Goal: Complete application form: Complete application form

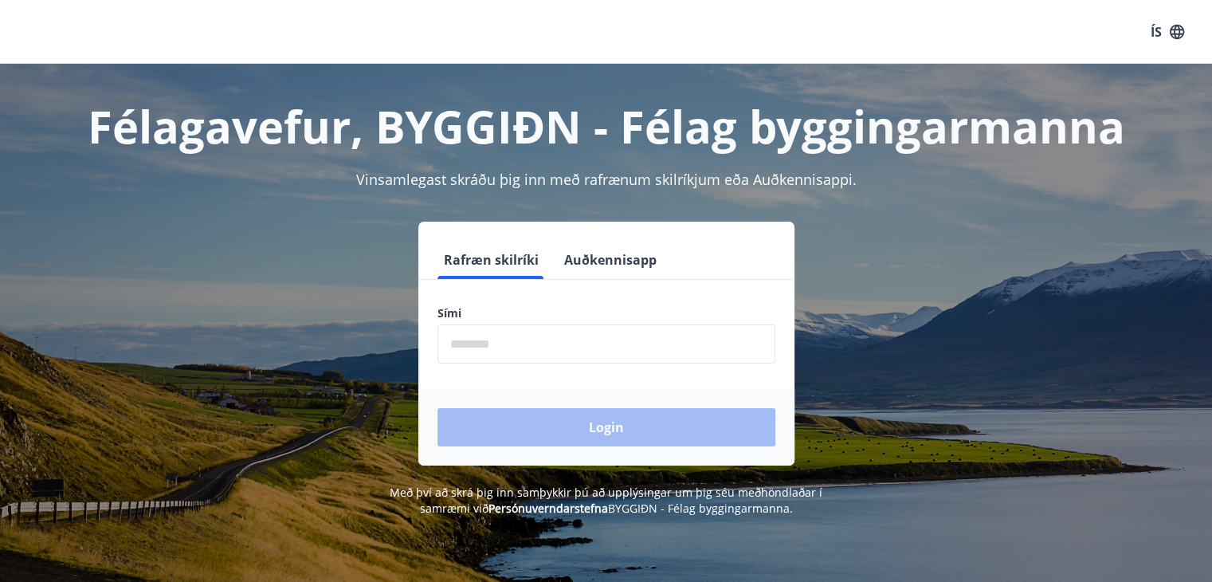
click at [557, 339] on input "phone" at bounding box center [606, 343] width 338 height 39
type input "********"
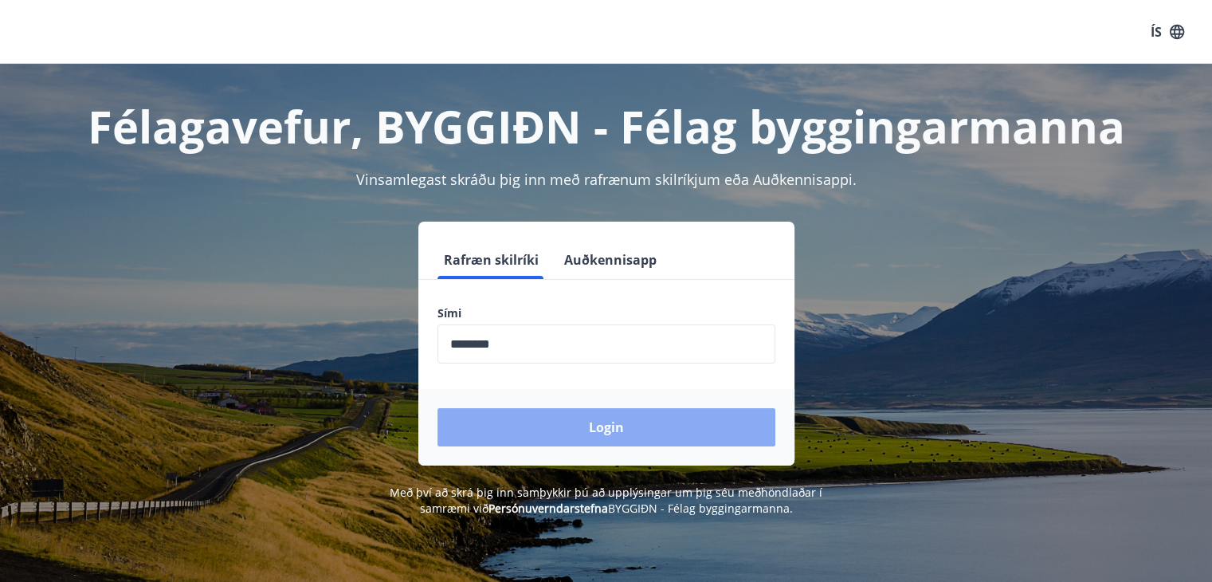
click at [618, 425] on button "Login" at bounding box center [606, 427] width 338 height 38
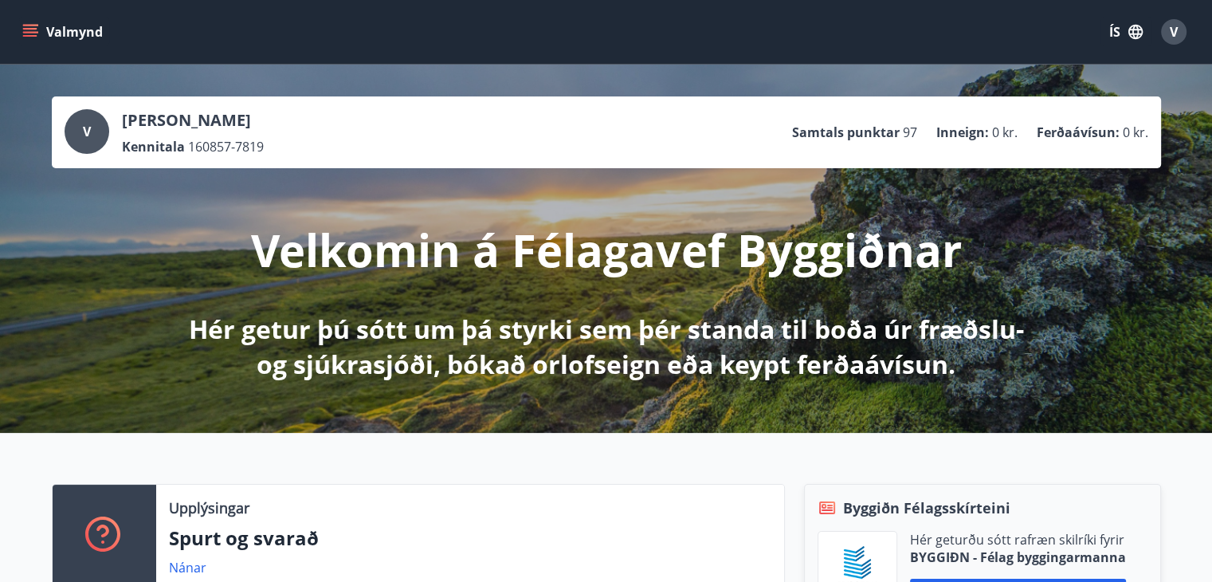
click at [30, 29] on icon "menu" at bounding box center [30, 29] width 14 height 2
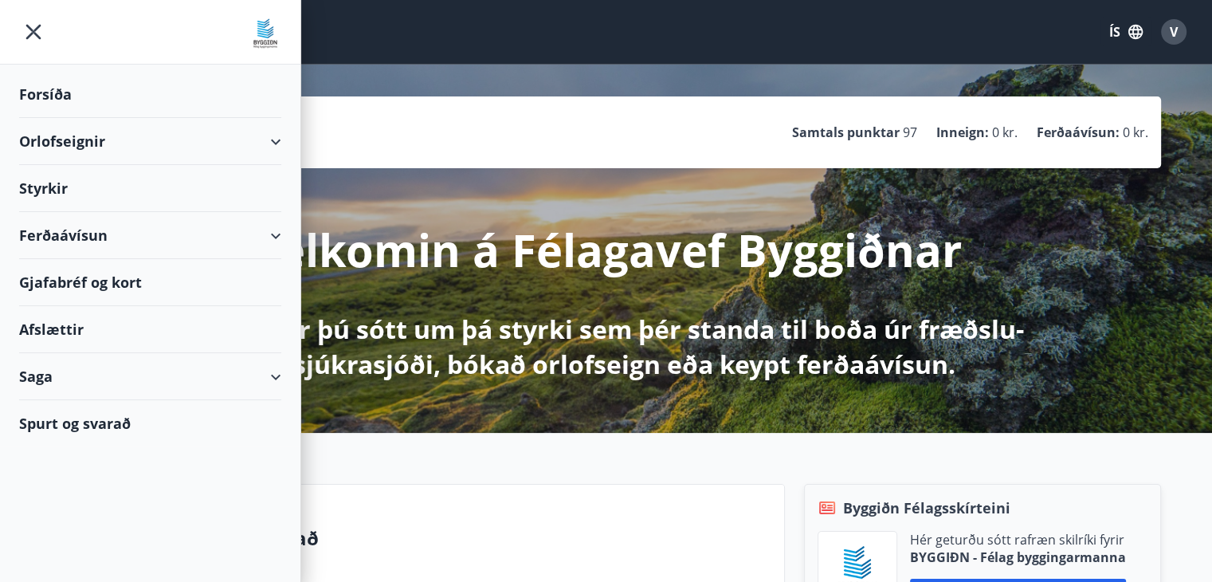
click at [88, 194] on div "Styrkir" at bounding box center [150, 188] width 262 height 47
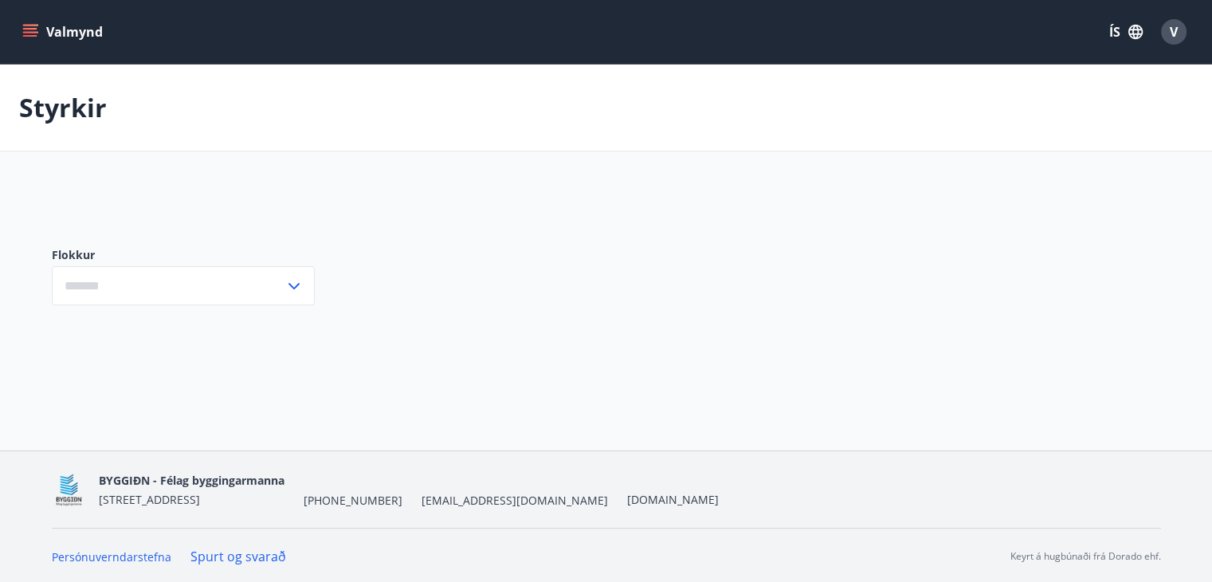
type input "***"
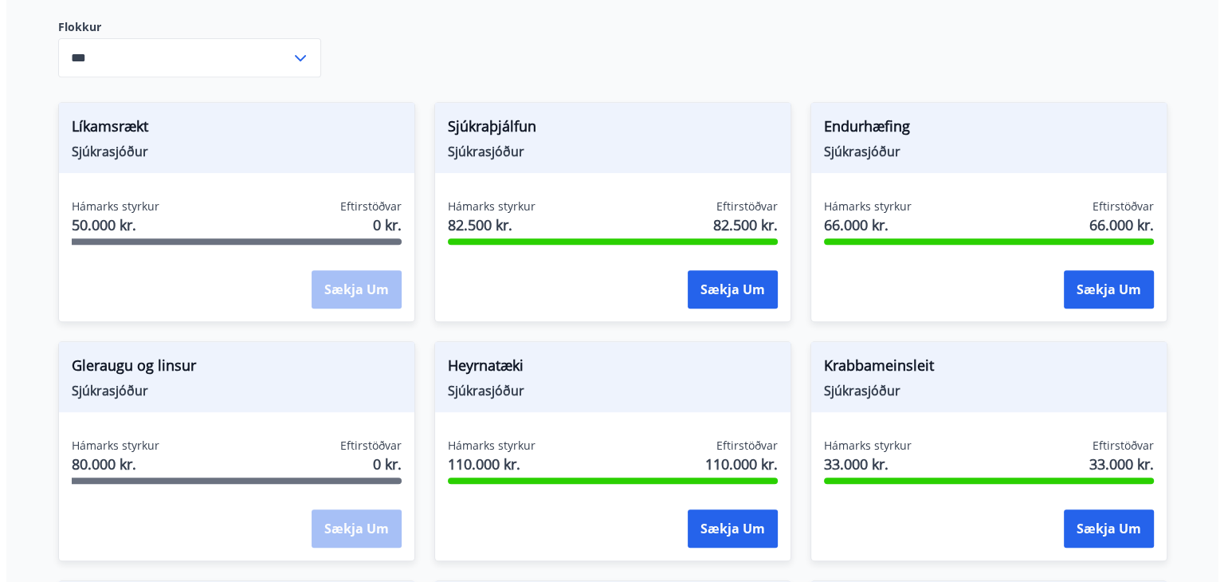
scroll to position [797, 0]
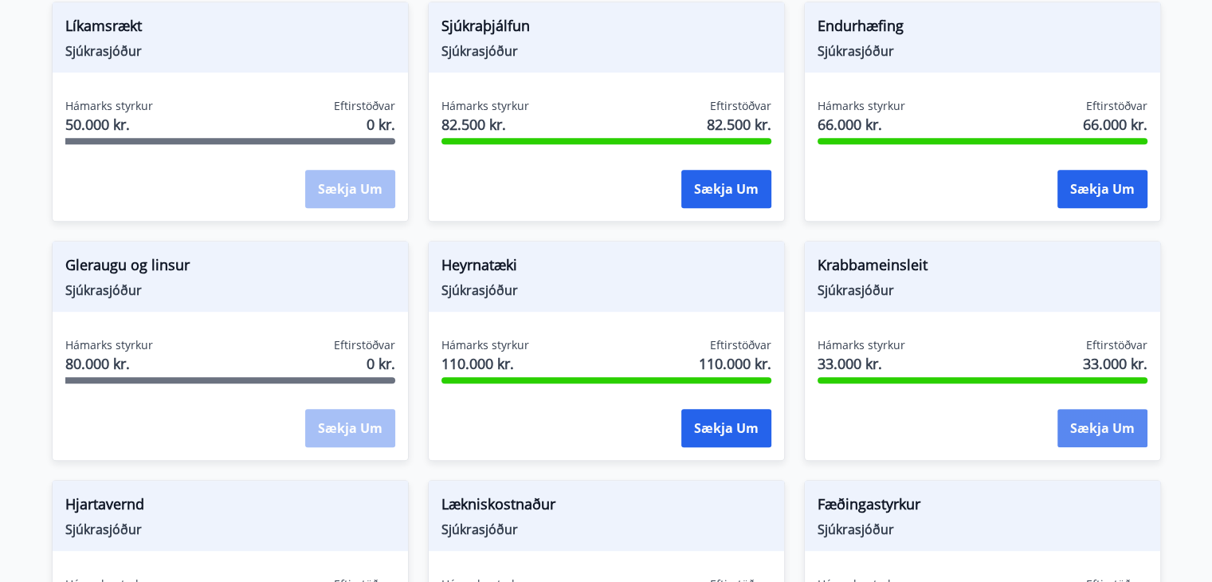
click at [1110, 429] on button "Sækja um" at bounding box center [1102, 428] width 90 height 38
click at [1080, 425] on button "Sækja um" at bounding box center [1102, 428] width 90 height 38
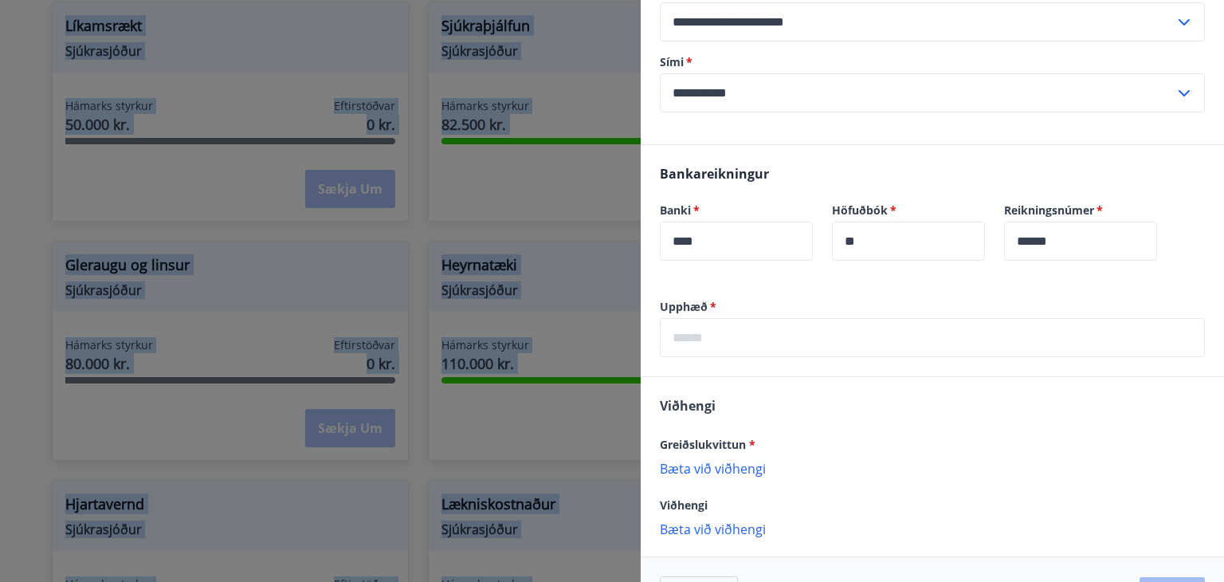
scroll to position [398, 0]
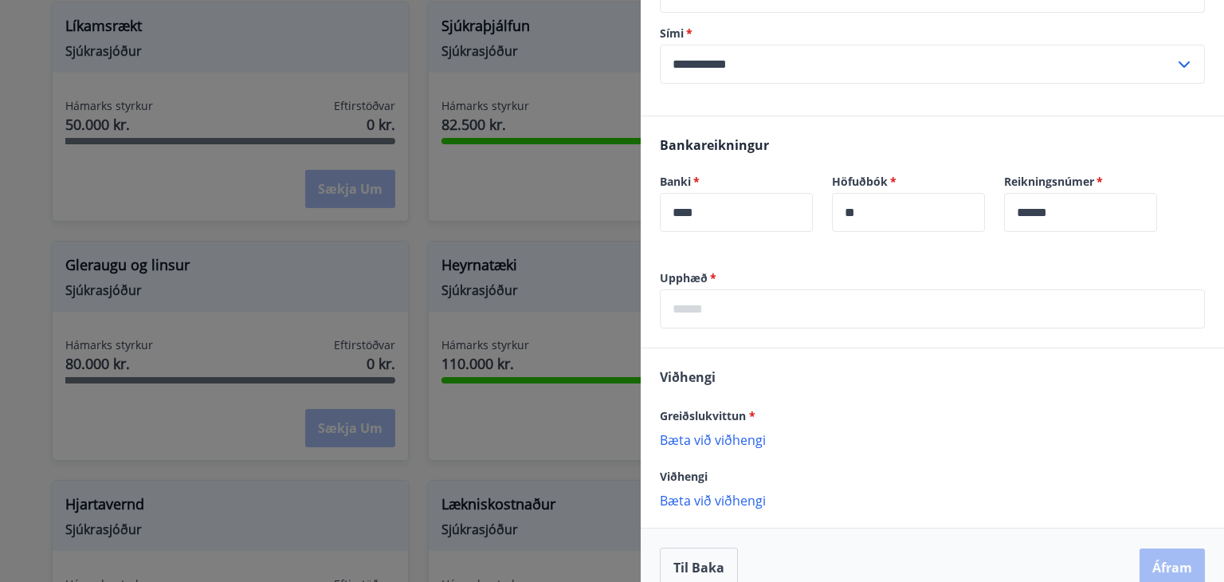
click at [747, 445] on p "Bæta við viðhengi" at bounding box center [932, 439] width 545 height 16
click at [746, 441] on p "Bæta við viðhengi" at bounding box center [932, 439] width 545 height 16
click at [742, 309] on input "text" at bounding box center [932, 308] width 545 height 39
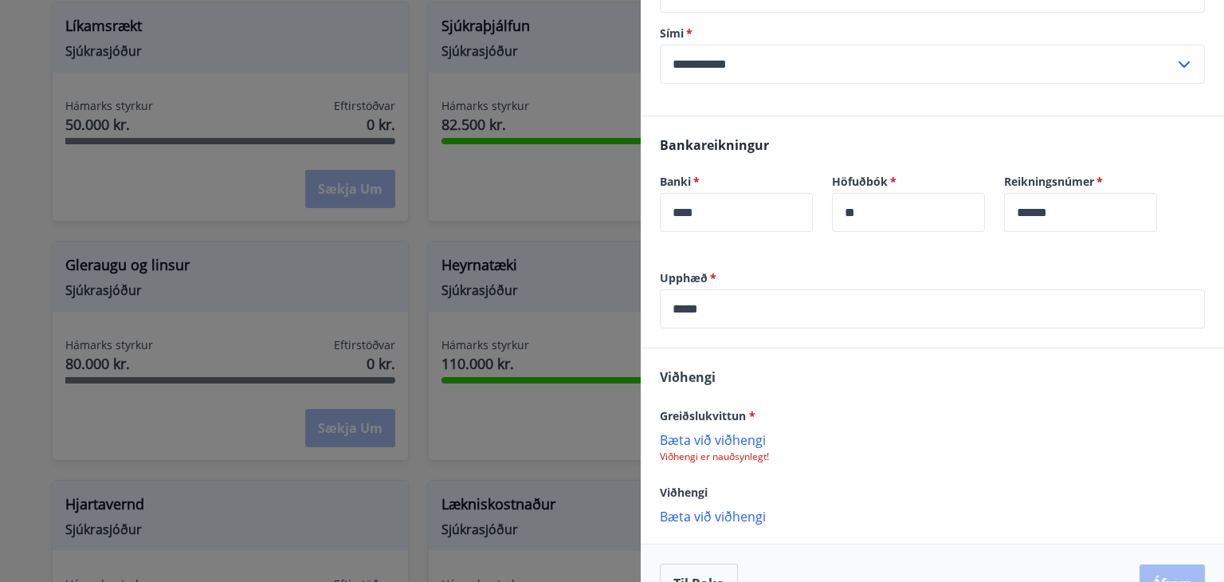
click at [769, 364] on div "Viðhengi Greiðslukvittun * Bæta við viðhengi Viðhengi er nauðsynlegt! Viðhengi …" at bounding box center [931, 445] width 583 height 194
click at [686, 309] on input "*****" at bounding box center [932, 308] width 545 height 39
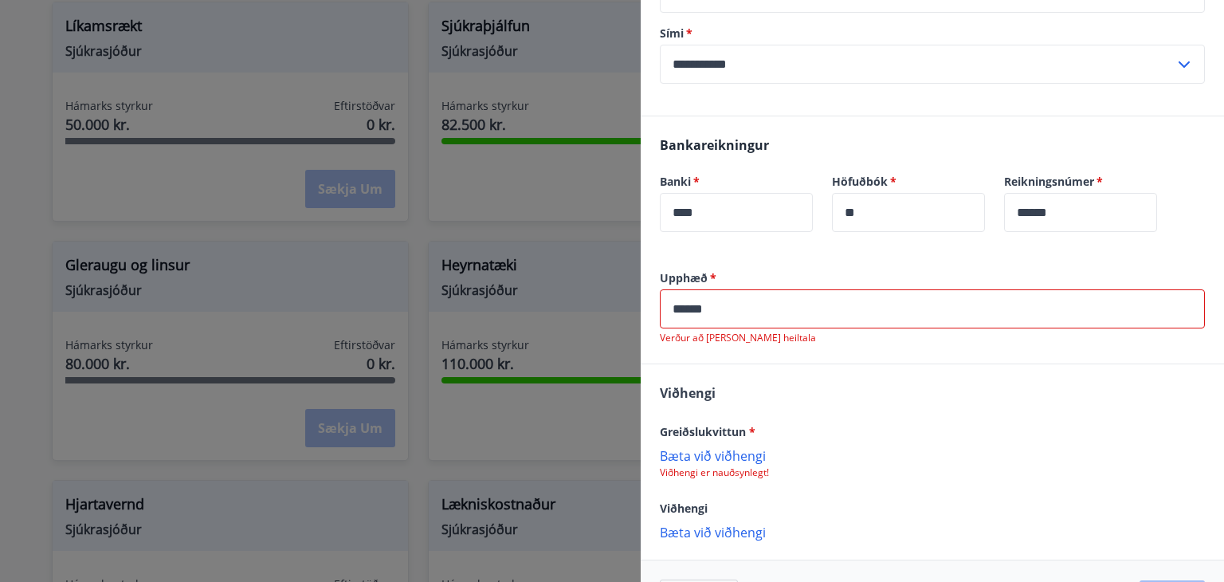
type input "*****"
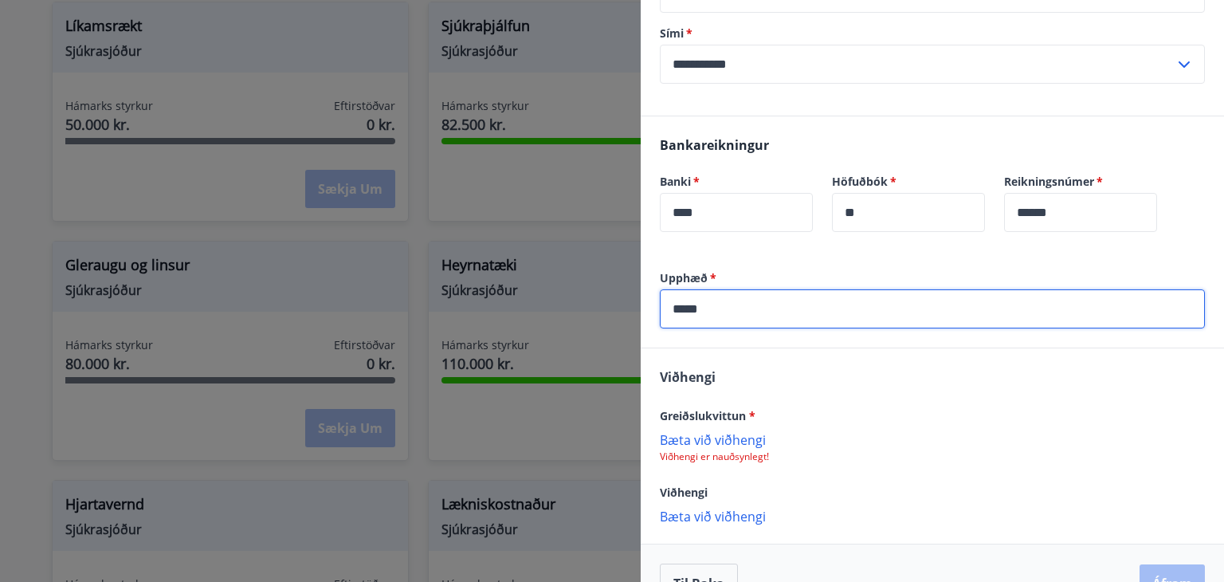
click at [687, 439] on p "Bæta við viðhengi" at bounding box center [932, 439] width 545 height 16
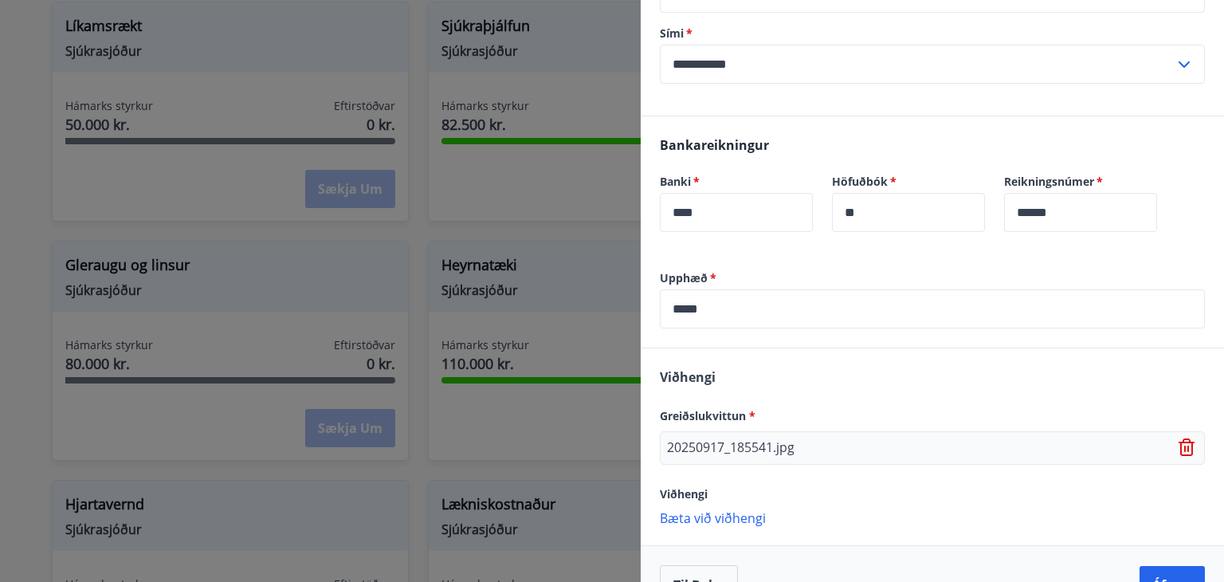
click at [737, 517] on p "Bæta við viðhengi" at bounding box center [932, 517] width 545 height 16
click at [808, 444] on div "20250917_185541.jpg" at bounding box center [932, 447] width 545 height 33
click at [709, 447] on p "20250917_185541.jpg" at bounding box center [730, 447] width 127 height 19
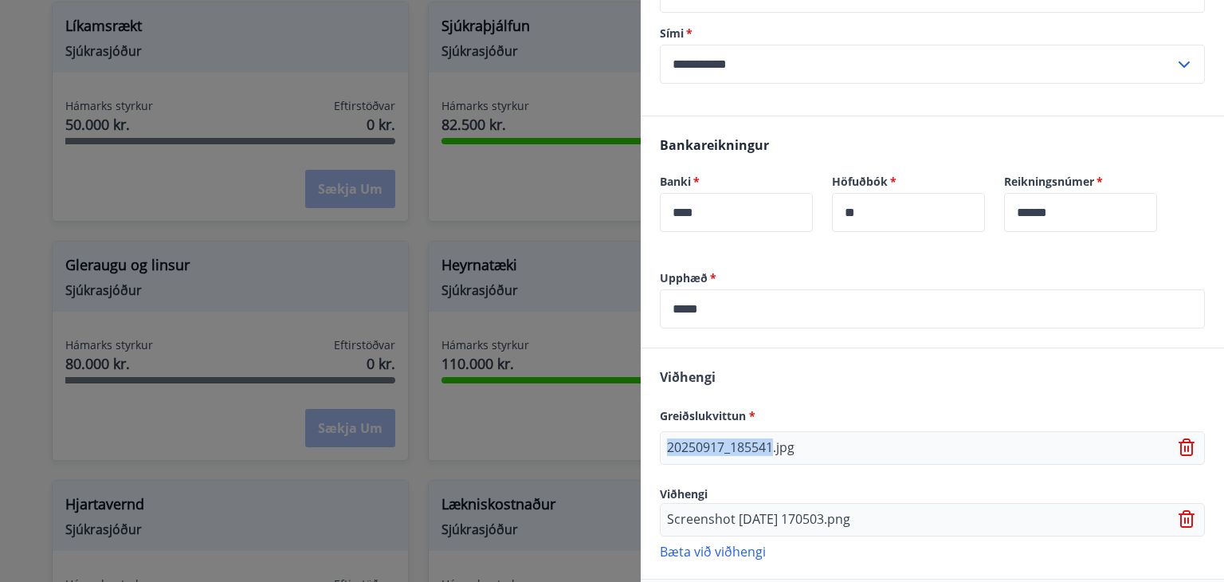
click at [710, 447] on p "20250917_185541.jpg" at bounding box center [730, 447] width 127 height 19
click at [832, 450] on div "20250917_185541.jpg" at bounding box center [932, 447] width 545 height 33
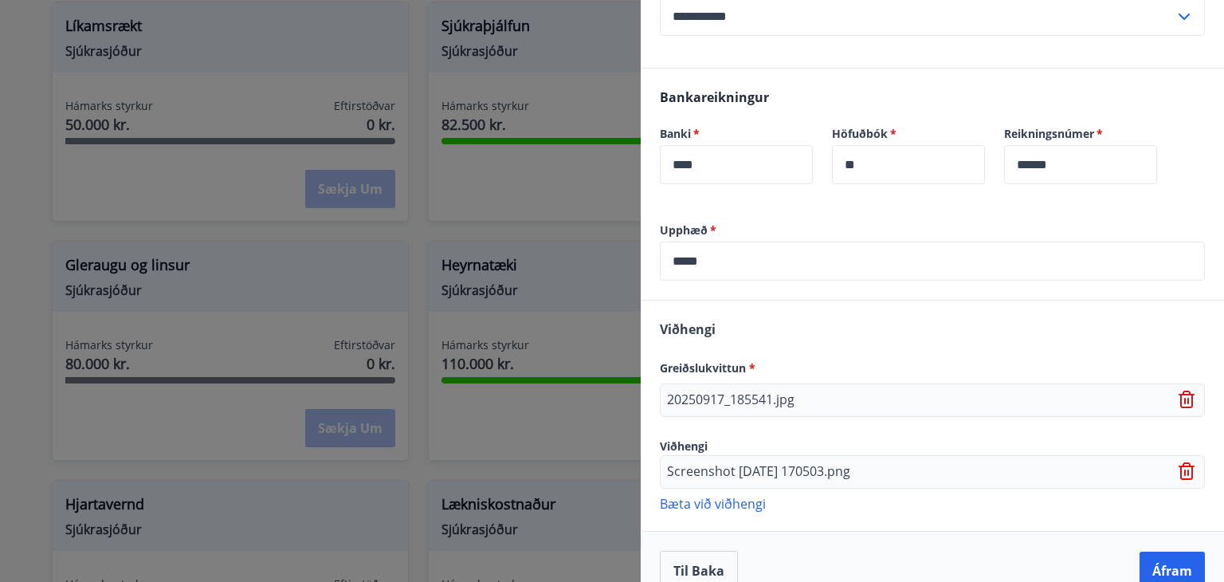
scroll to position [473, 0]
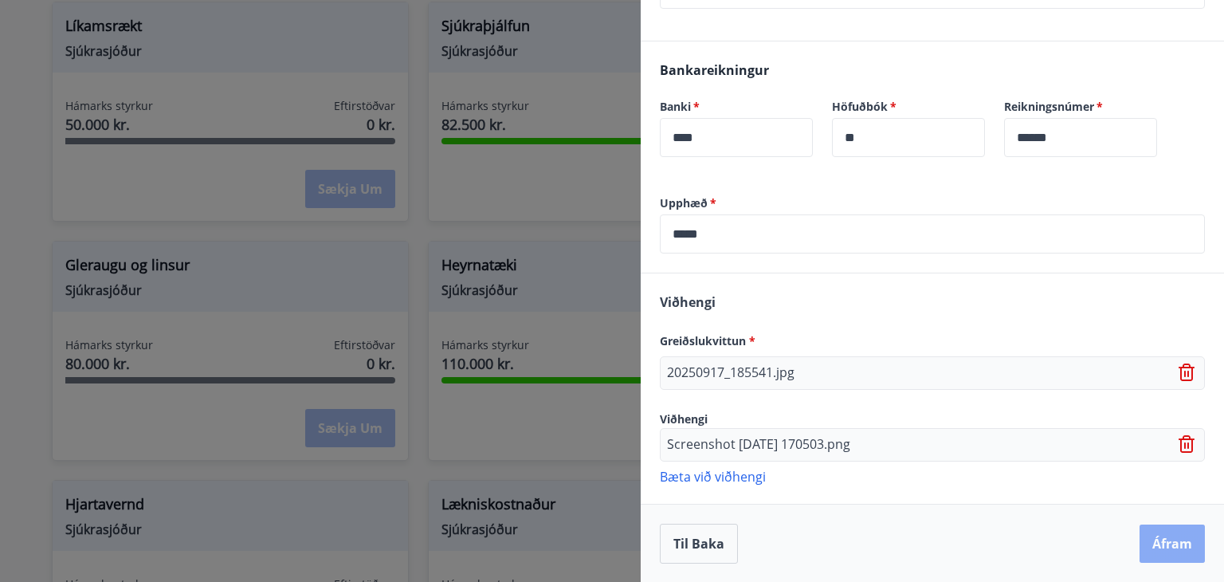
click at [1161, 539] on button "Áfram" at bounding box center [1171, 543] width 65 height 38
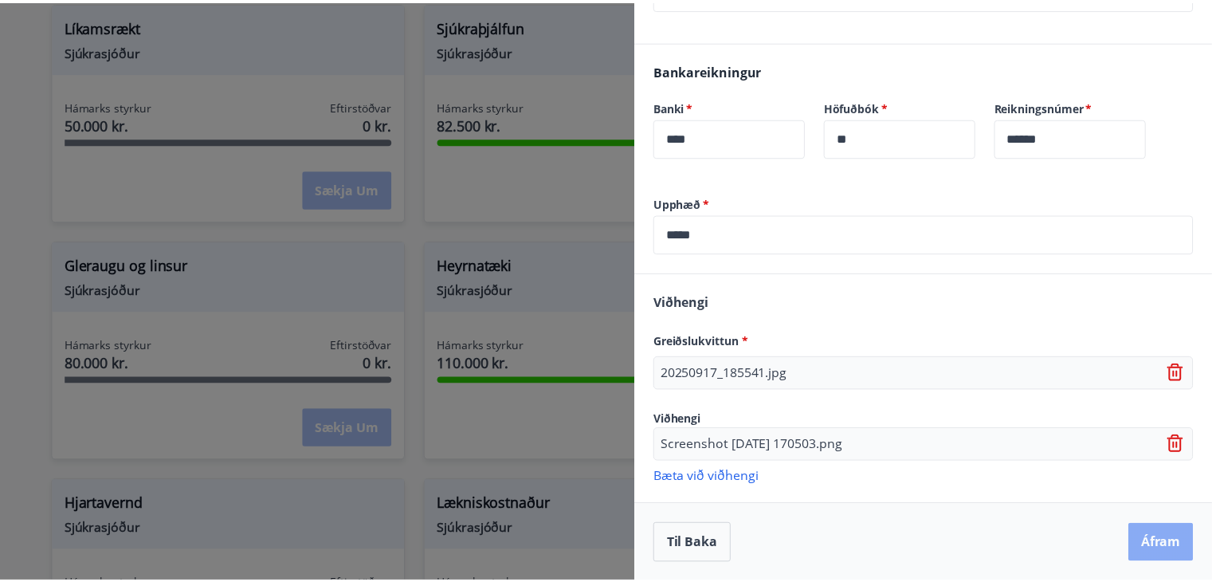
scroll to position [0, 0]
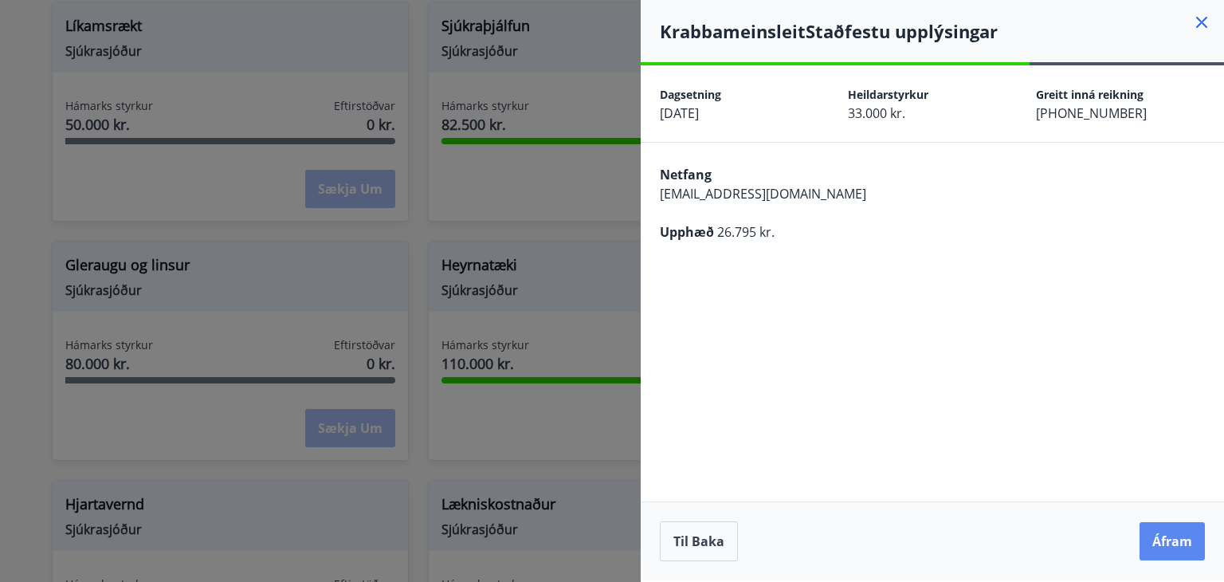
click at [1170, 546] on button "Áfram" at bounding box center [1171, 541] width 65 height 38
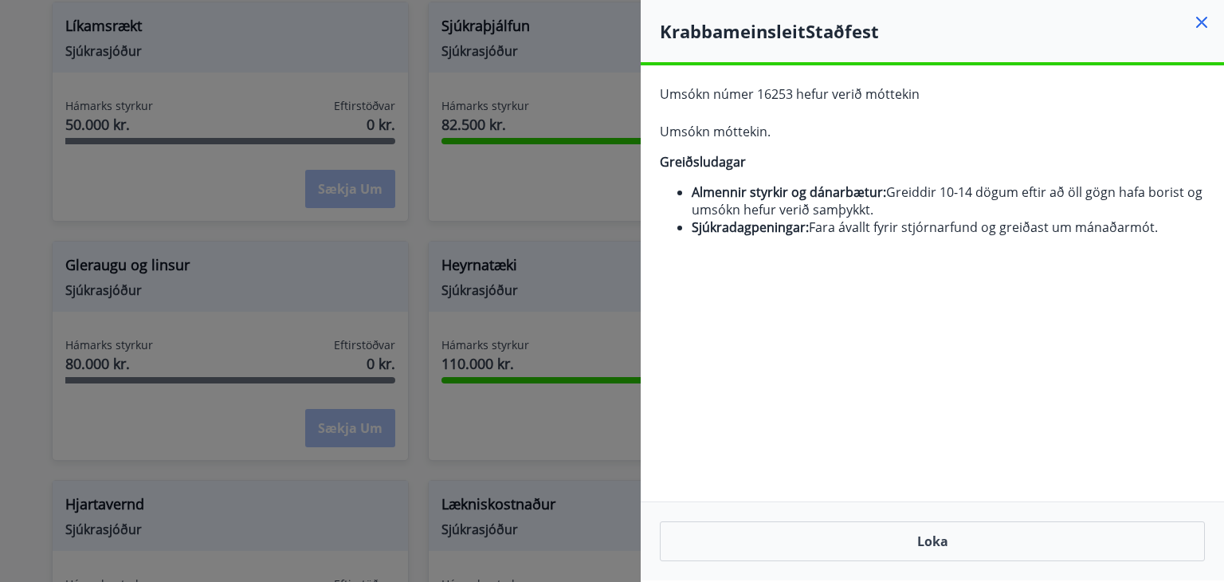
click at [1201, 22] on icon at bounding box center [1201, 23] width 2 height 2
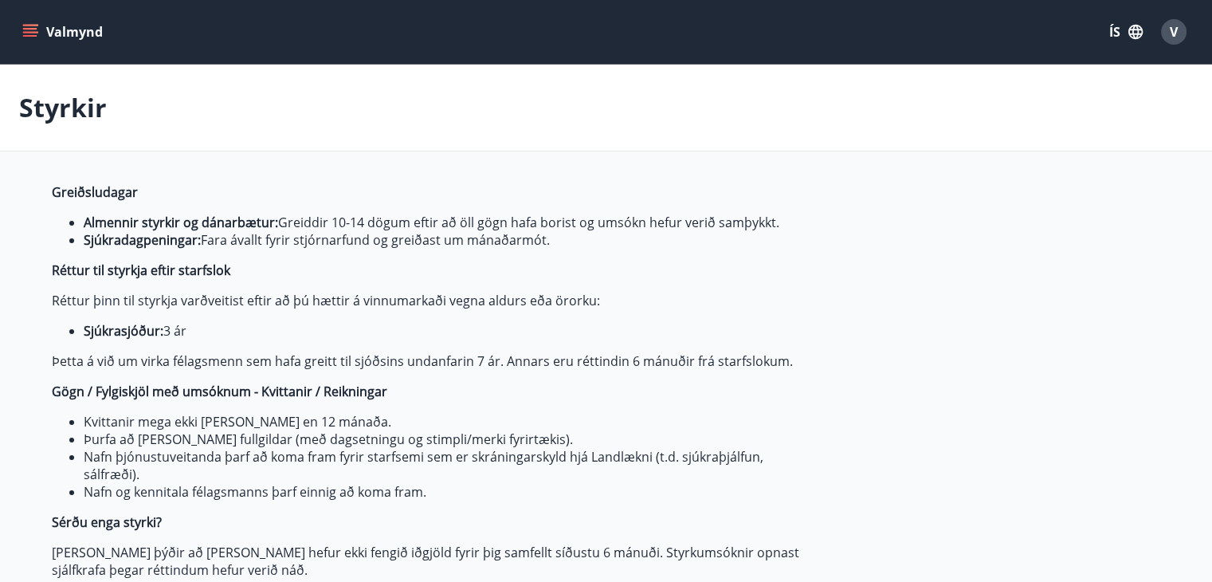
click at [36, 30] on icon "menu" at bounding box center [30, 32] width 16 height 16
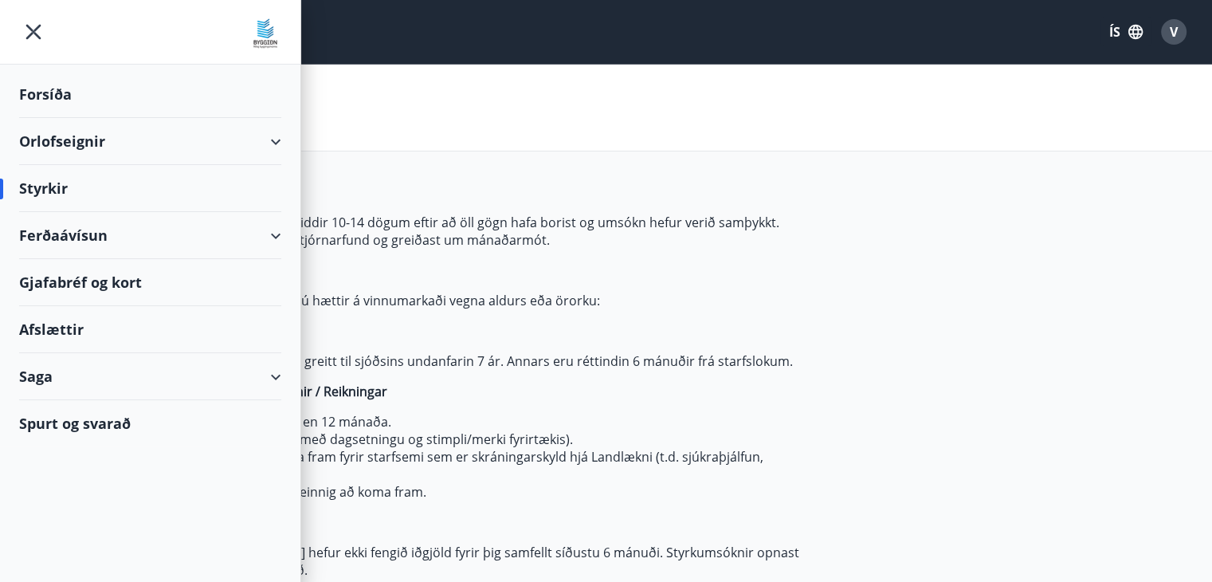
click at [174, 371] on div "Saga" at bounding box center [150, 376] width 262 height 47
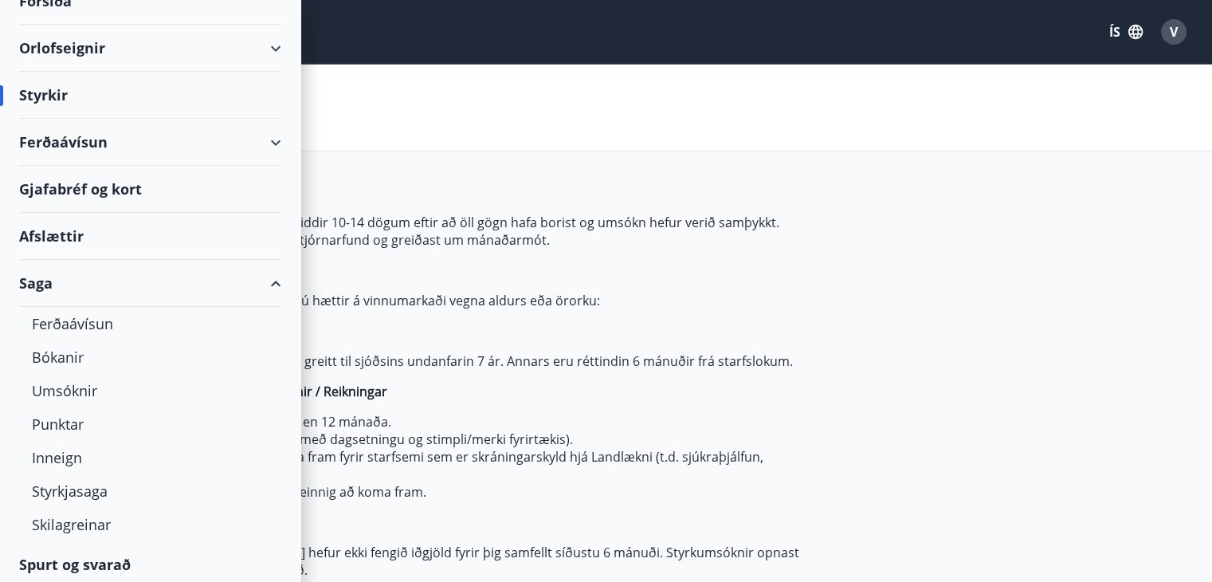
scroll to position [98, 0]
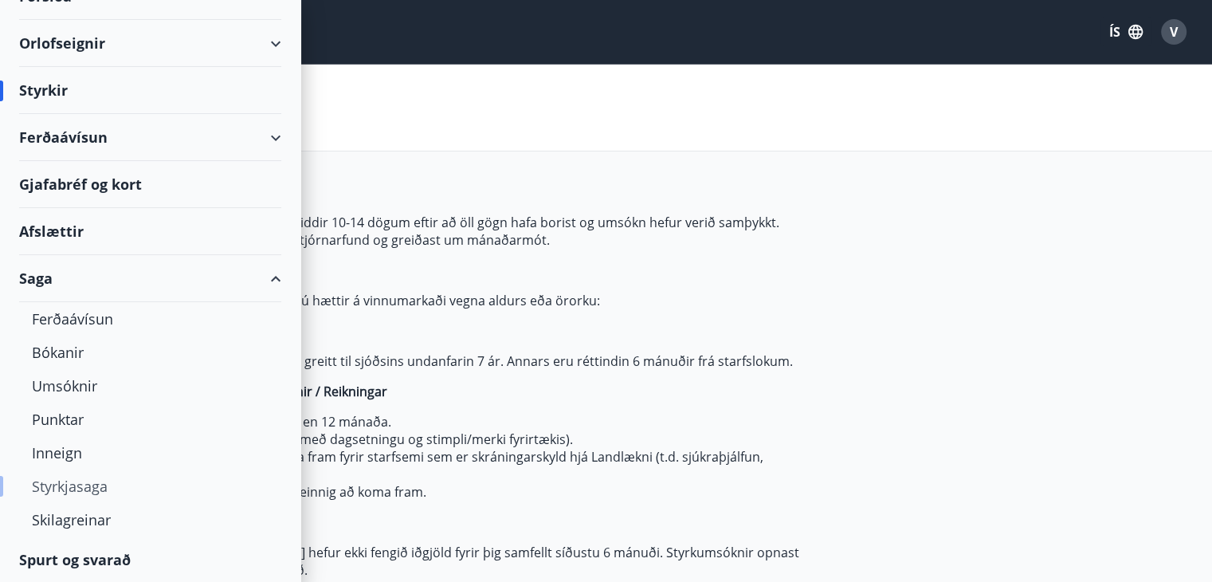
click at [92, 488] on div "Styrkjasaga" at bounding box center [150, 485] width 237 height 33
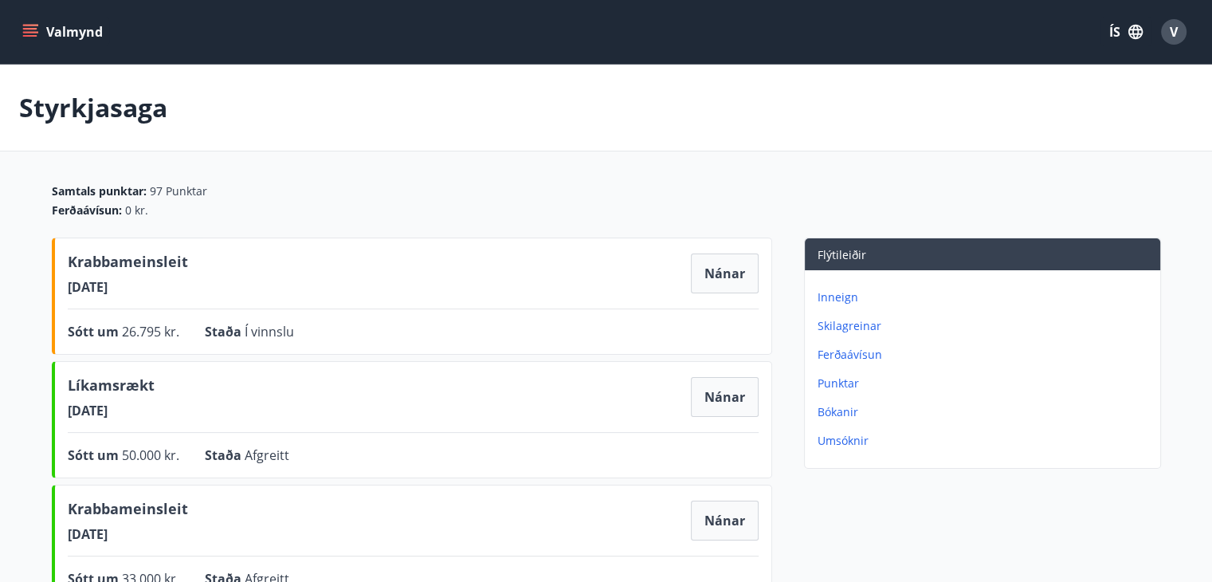
click at [1168, 28] on div "V" at bounding box center [1173, 31] width 25 height 25
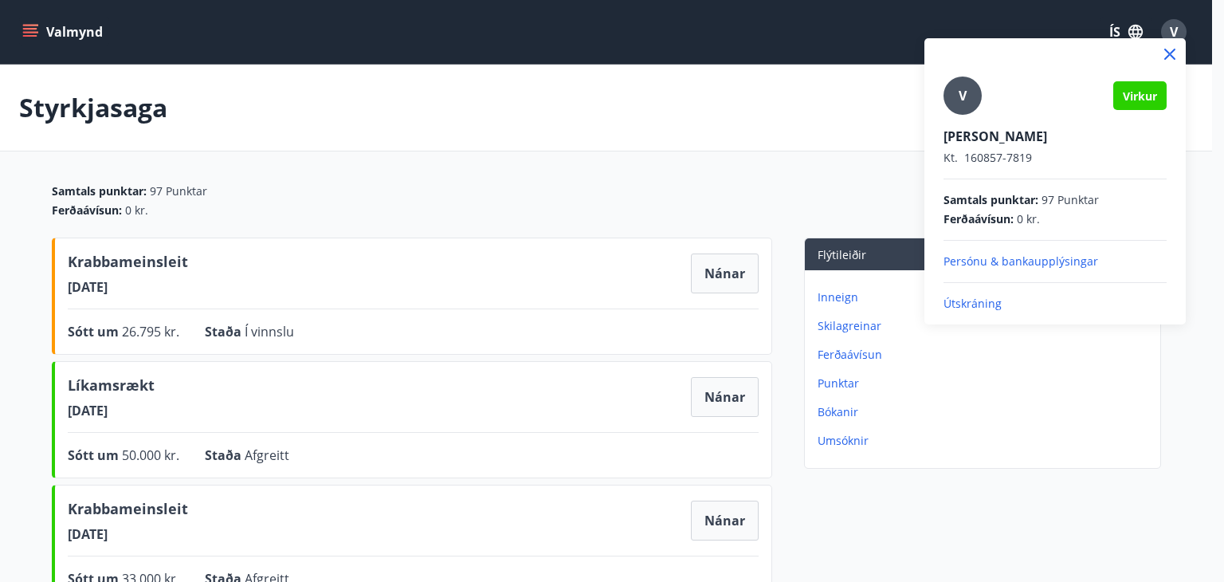
click at [976, 304] on p "Útskráning" at bounding box center [1054, 304] width 223 height 16
